Goal: Navigation & Orientation: Go to known website

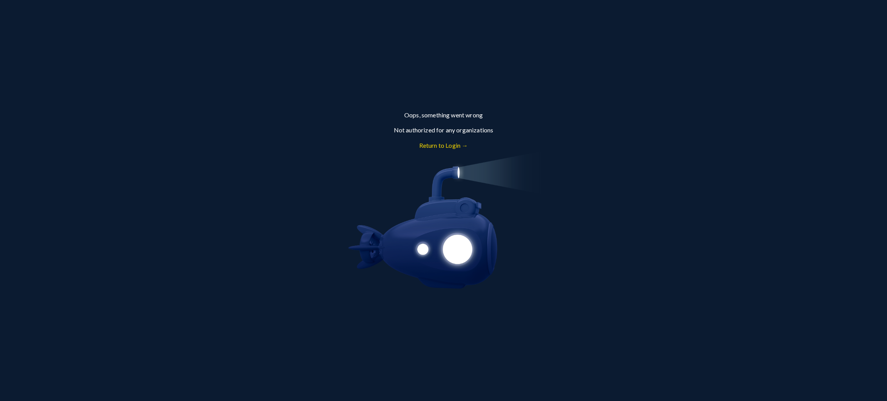
click at [453, 144] on link "Return to Login →" at bounding box center [443, 145] width 49 height 7
